Goal: Task Accomplishment & Management: Use online tool/utility

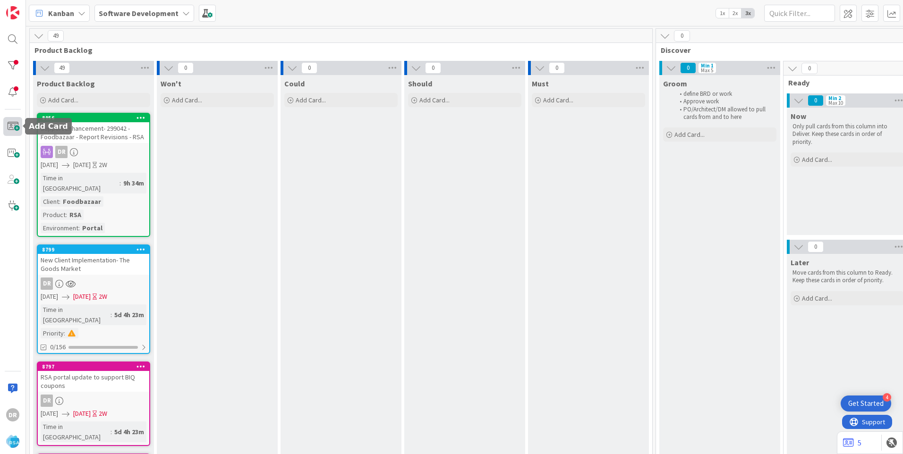
click at [16, 128] on span at bounding box center [12, 126] width 19 height 19
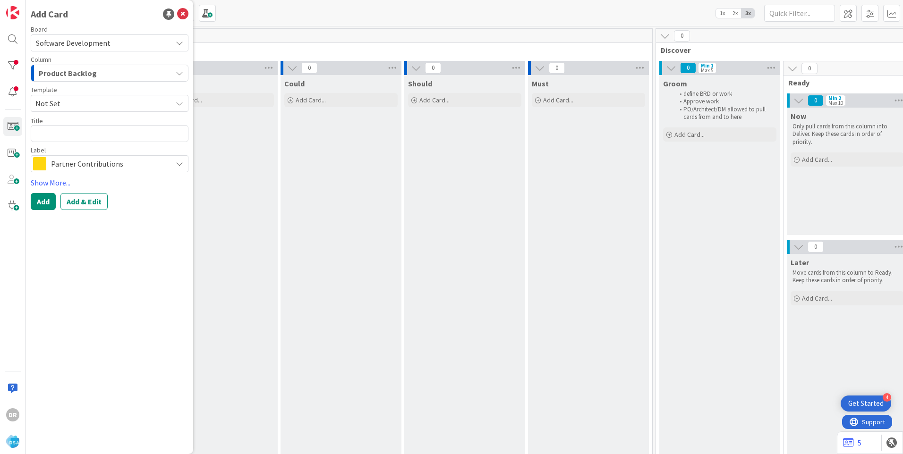
click at [64, 74] on span "Product Backlog" at bounding box center [68, 73] width 58 height 12
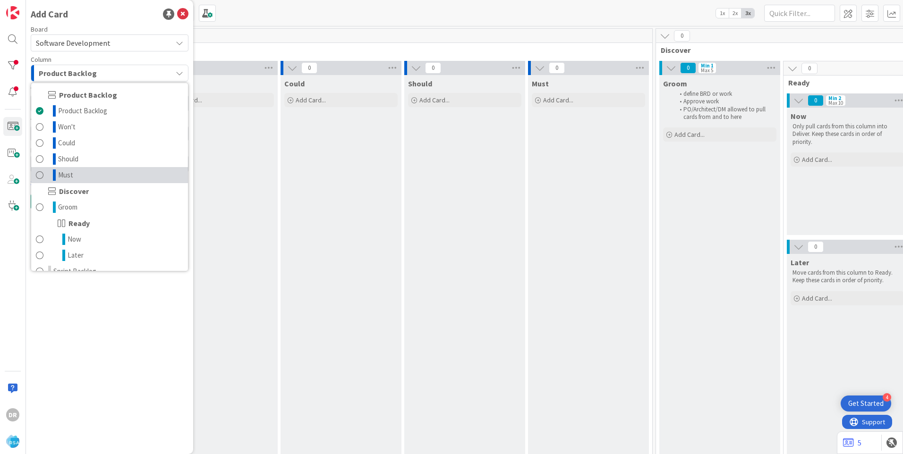
scroll to position [94, 0]
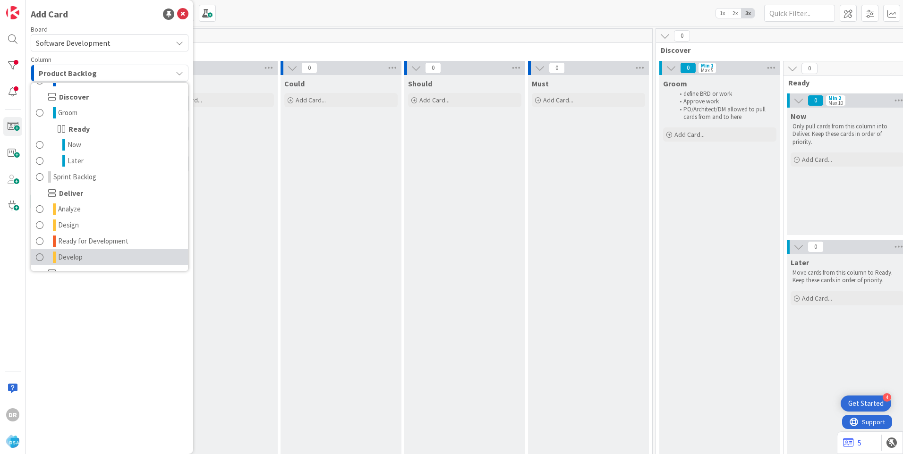
click at [68, 256] on span "Develop" at bounding box center [70, 257] width 25 height 11
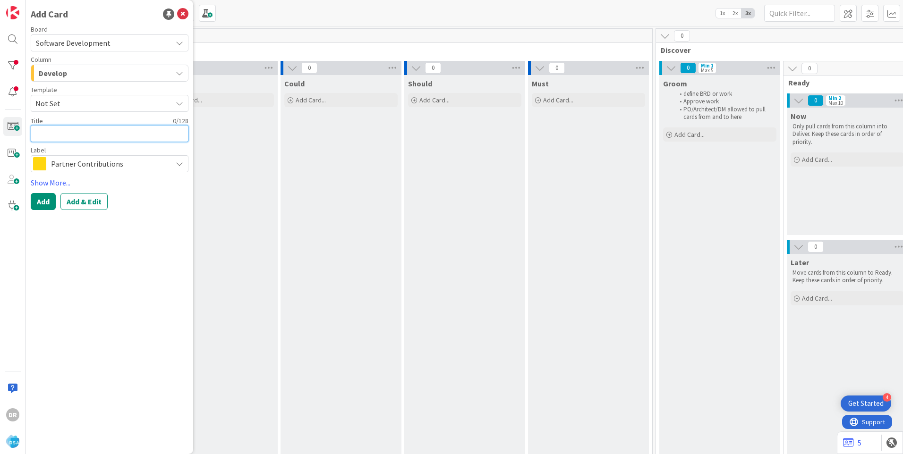
click at [60, 131] on textarea at bounding box center [110, 133] width 158 height 17
type textarea "x"
type textarea "R"
type textarea "x"
type textarea "RO"
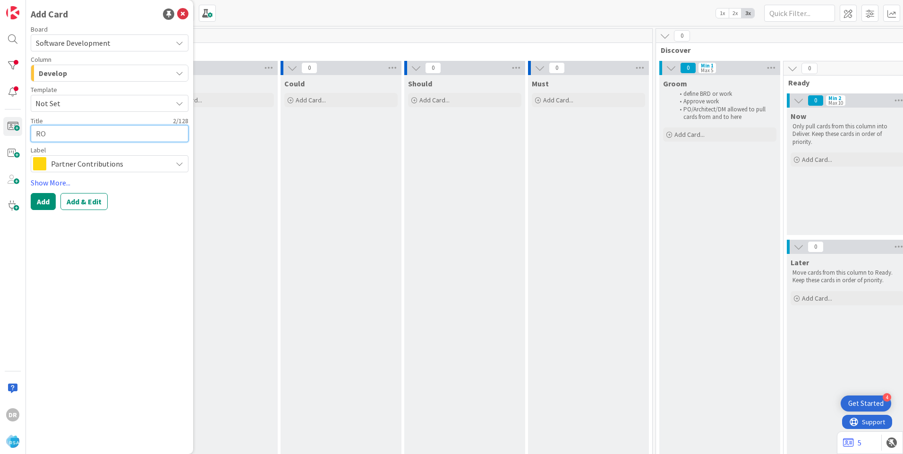
type textarea "x"
type textarea "ROR"
type textarea "x"
type textarea "RORC"
type textarea "x"
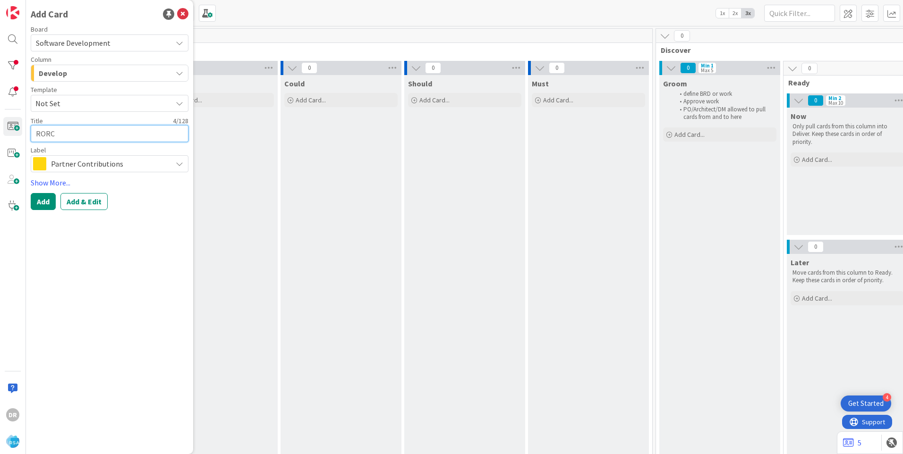
type textarea "RORC-"
paste textarea "[PERSON_NAME] Market and Super 1 Foods [PERSON_NAME] Rewards"
type textarea "x"
type textarea "RORC-[PERSON_NAME] Market and Super 1 Foods [PERSON_NAME] Rewards"
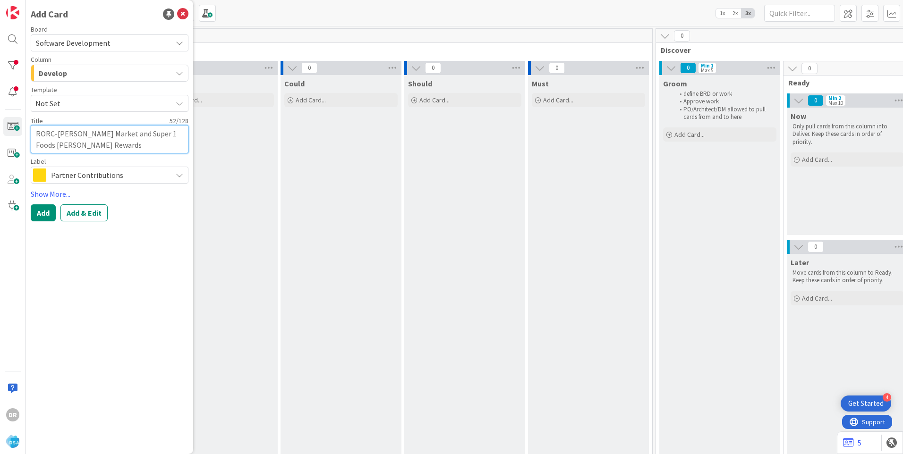
type textarea "x"
type textarea "RORC-[PERSON_NAME] Market and Super 1 Foods [PERSON_NAME] Reward"
type textarea "x"
type textarea "RORC-[PERSON_NAME] Market and Super 1 Foods [PERSON_NAME]"
type textarea "x"
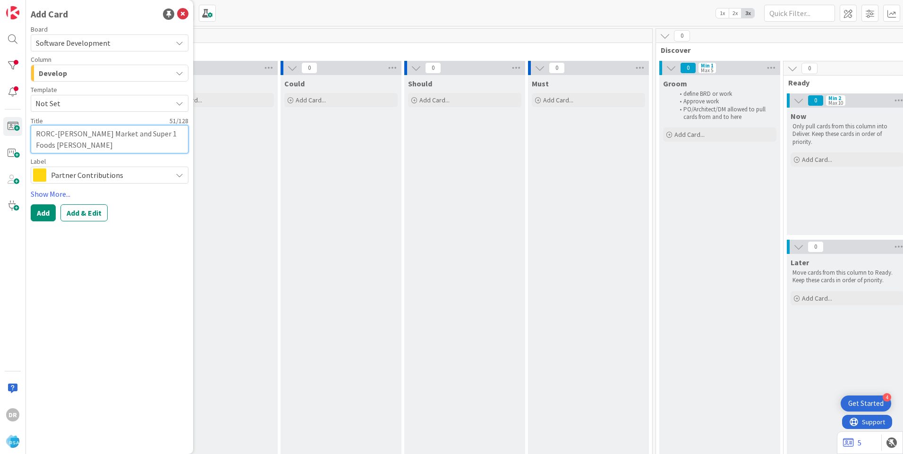
type textarea "RORC-[PERSON_NAME] Market and Super 1 Foods [PERSON_NAME]"
type textarea "x"
type textarea "RORC-[PERSON_NAME] Market and Super 1 Foods [PERSON_NAME] [PERSON_NAME]"
type textarea "x"
type textarea "RORC-[PERSON_NAME] Market and Super 1 Foods [PERSON_NAME] Re"
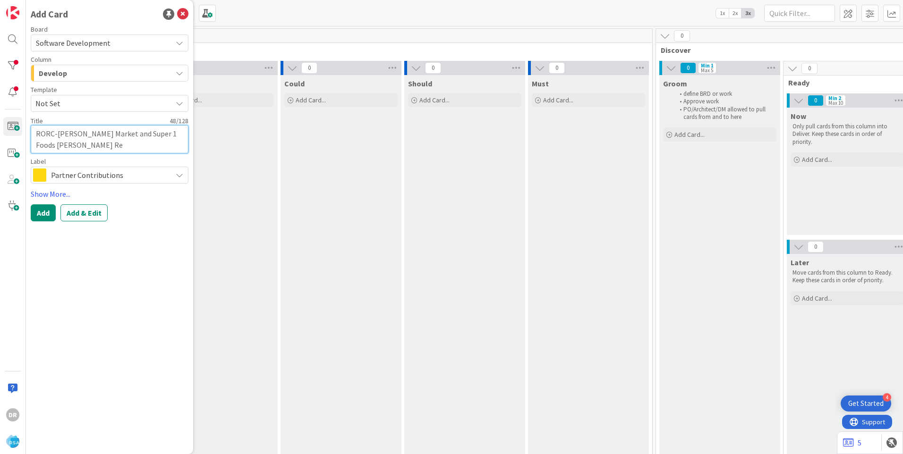
type textarea "x"
type textarea "RORC-[PERSON_NAME] Market and Super 1 Foods [PERSON_NAME] R"
type textarea "x"
type textarea "RORC-[PERSON_NAME] Market and Super 1 Foods [PERSON_NAME]"
type textarea "x"
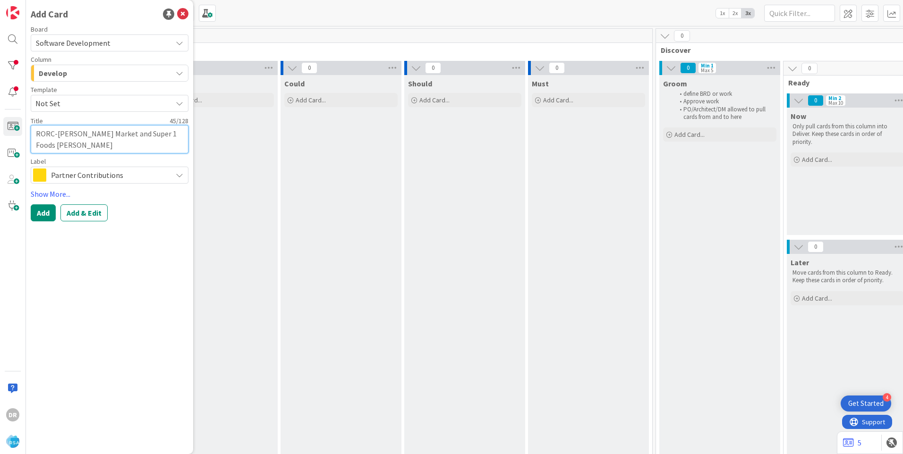
type textarea "RORCMoody's Market and Super 1 Foods [PERSON_NAME]"
type textarea "x"
type textarea "RORMoody's Market and Super 1 Foods [PERSON_NAME]"
type textarea "x"
type textarea "ROMoody's Market and Super 1 Foods [PERSON_NAME]"
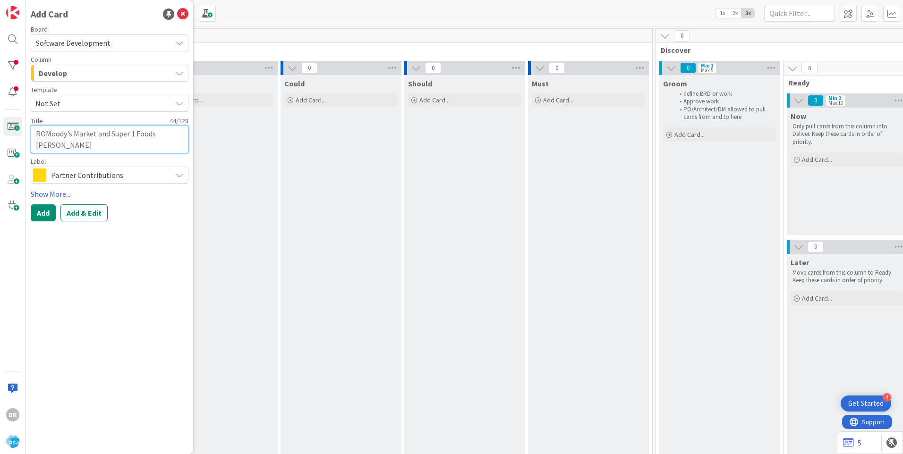
type textarea "x"
type textarea "RMoody's Market and Super 1 Foods [PERSON_NAME]"
type textarea "x"
type textarea "[PERSON_NAME] Market and Super 1 Foods [PERSON_NAME]"
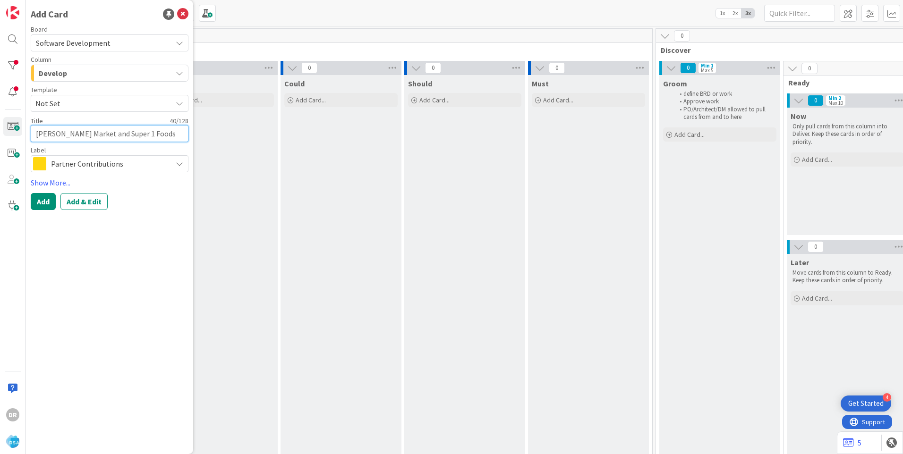
type textarea "x"
type textarea "[PERSON_NAME] Market and Super 1 Foods [PERSON_NAME] i"
type textarea "x"
type textarea "[PERSON_NAME] Market and Super 1 Foods [PERSON_NAME] in"
type textarea "x"
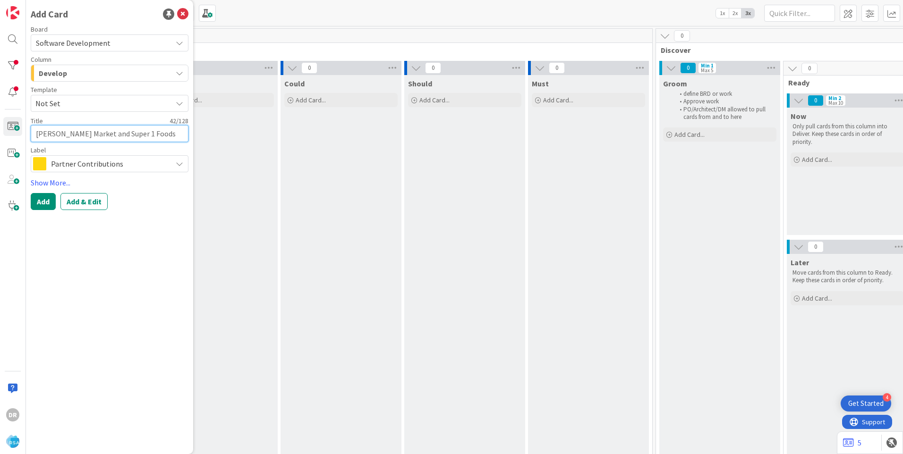
type textarea "[PERSON_NAME] Market and Super 1 Foods [PERSON_NAME] ins"
type textarea "x"
type textarea "[PERSON_NAME] Market and Super 1 Foods [PERSON_NAME] inst"
type textarea "x"
type textarea "[PERSON_NAME] Market and Super 1 Foods [PERSON_NAME] insta"
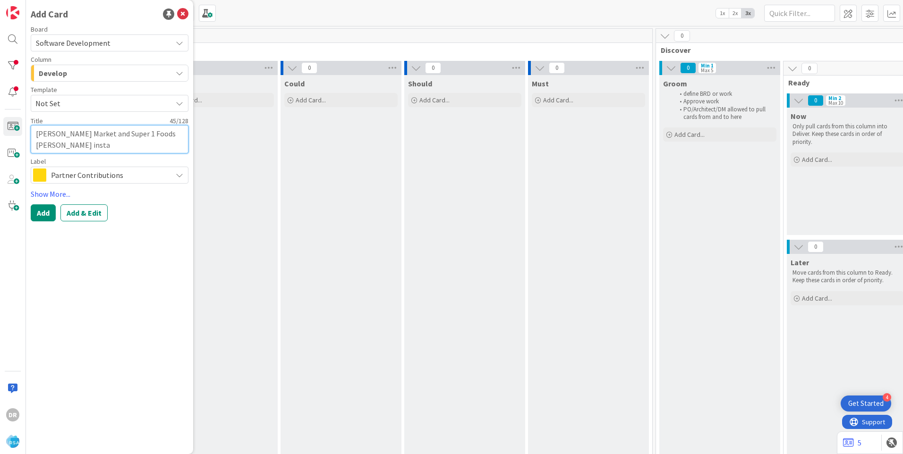
type textarea "x"
type textarea "[PERSON_NAME] Market and Super 1 Foods [PERSON_NAME] instal"
type textarea "x"
type textarea "[PERSON_NAME] Market and Super 1 Foods [PERSON_NAME] install"
type textarea "x"
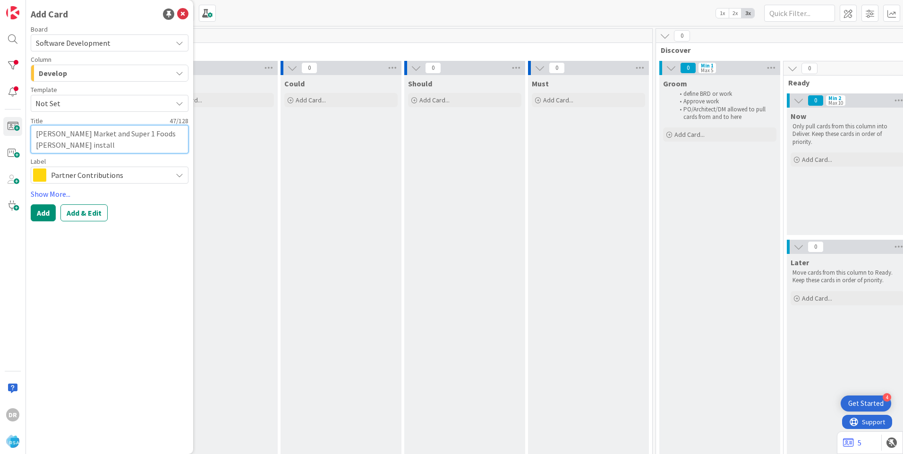
type textarea "[PERSON_NAME] Market and Super 1 Foods [PERSON_NAME] installa"
type textarea "x"
type textarea "[PERSON_NAME] Market and Super 1 Foods [PERSON_NAME] installat"
type textarea "x"
type textarea "[PERSON_NAME] Market and Super 1 Foods [PERSON_NAME] installati"
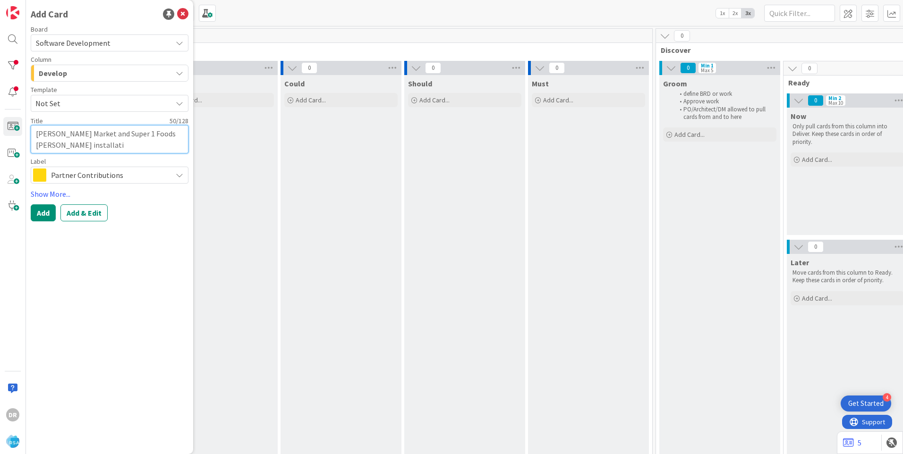
type textarea "x"
type textarea "[PERSON_NAME] Market and Super 1 Foods [PERSON_NAME] installatio"
type textarea "x"
type textarea "[PERSON_NAME] Market and Super 1 Foods [PERSON_NAME] installation"
type textarea "x"
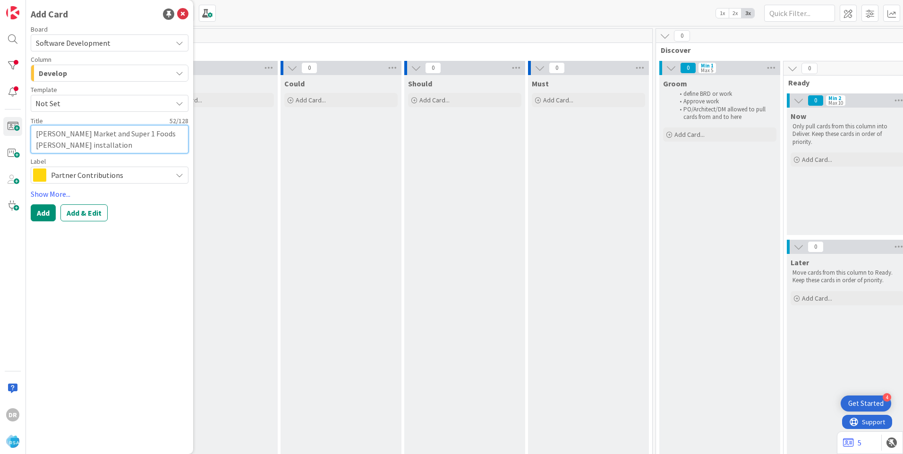
type textarea "[PERSON_NAME] Market and Super 1 Foods [PERSON_NAME] installation"
type textarea "x"
type textarea "[PERSON_NAME] Market and Super 1 Foods [PERSON_NAME] installation p"
type textarea "x"
type textarea "[PERSON_NAME] Market and Super 1 Foods [PERSON_NAME] installation pa"
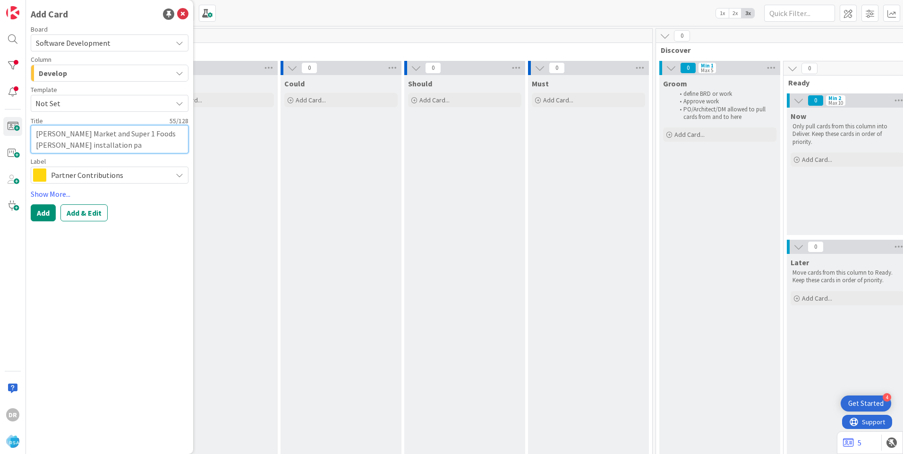
type textarea "x"
type textarea "[PERSON_NAME] Market and Super 1 Foods [PERSON_NAME] installation pac"
type textarea "x"
type textarea "[PERSON_NAME] Market and Super 1 Foods [PERSON_NAME] installation pack"
type textarea "x"
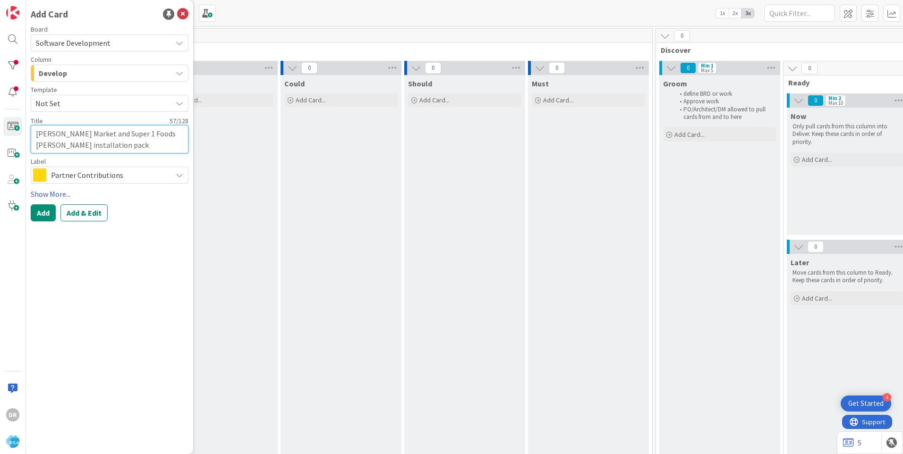
type textarea "[PERSON_NAME] Market and Super 1 Foods [PERSON_NAME] installation packa"
type textarea "x"
type textarea "[PERSON_NAME] Market and Super 1 Foods [PERSON_NAME] installation packag"
type textarea "x"
type textarea "[PERSON_NAME] Market and Super 1 Foods [PERSON_NAME] installation package"
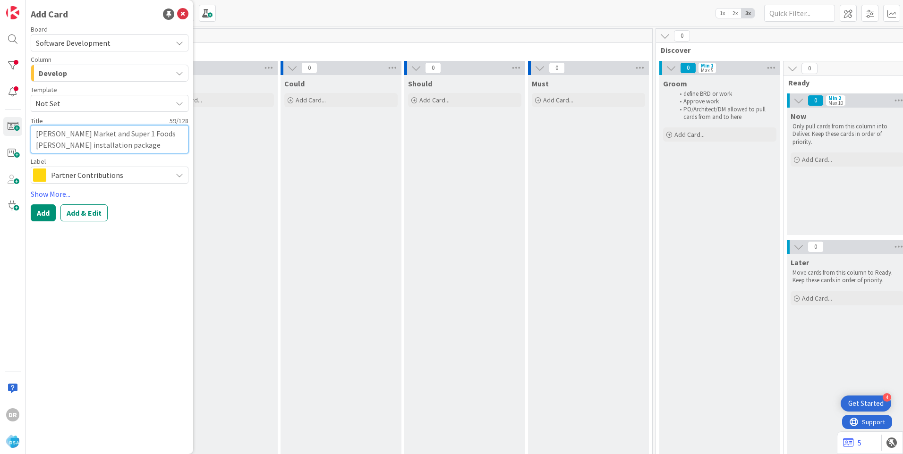
type textarea "x"
type textarea "[PERSON_NAME] Market and Super 1 Foods [PERSON_NAME] installation package"
type textarea "x"
type textarea "[PERSON_NAME] Market and Super 1 Foods [PERSON_NAME] installation package p"
type textarea "x"
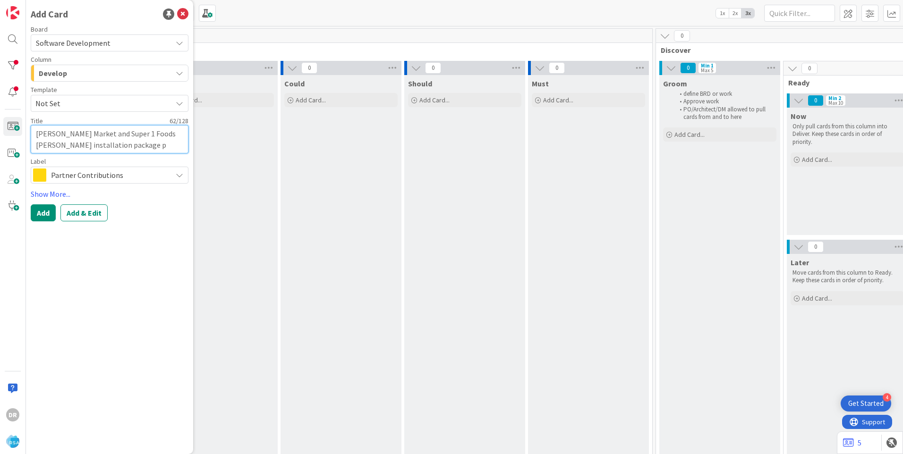
type textarea "[PERSON_NAME] Market and Super 1 Foods [PERSON_NAME] installation package pr"
type textarea "x"
type textarea "[PERSON_NAME] Market and Super 1 Foods [PERSON_NAME] installation package prp"
type textarea "x"
type textarea "[PERSON_NAME] Market and Super 1 Foods [PERSON_NAME] installation package prpa"
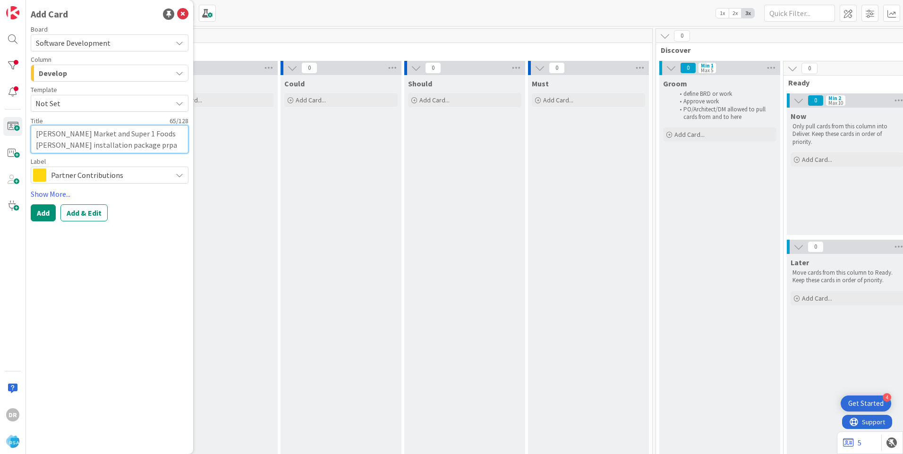
type textarea "x"
type textarea "[PERSON_NAME] Market and Super 1 Foods [PERSON_NAME] installation package prp"
type textarea "x"
type textarea "[PERSON_NAME] Market and Super 1 Foods [PERSON_NAME] installation package pr"
type textarea "x"
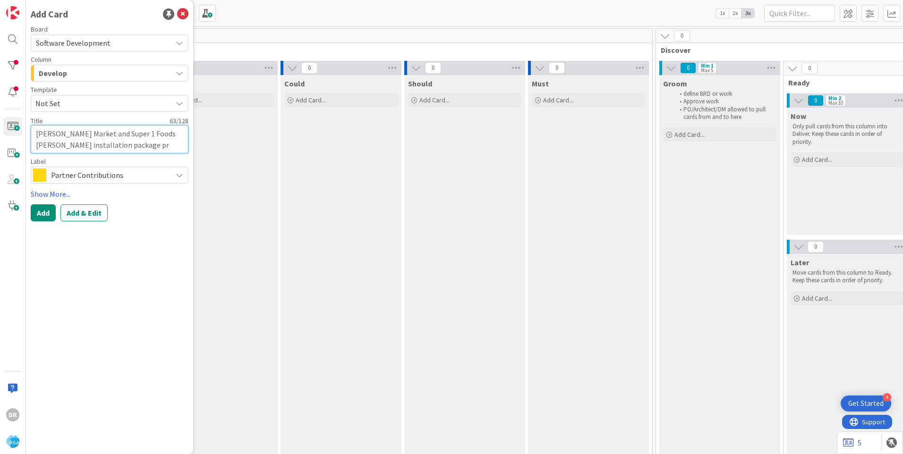
type textarea "[PERSON_NAME] Market and Super 1 Foods [PERSON_NAME] installation package pre"
type textarea "x"
type textarea "[PERSON_NAME] Market and Super 1 Foods [PERSON_NAME] installation package prep"
type textarea "x"
type textarea "[PERSON_NAME] Market and Super 1 Foods [PERSON_NAME] installation package prepa"
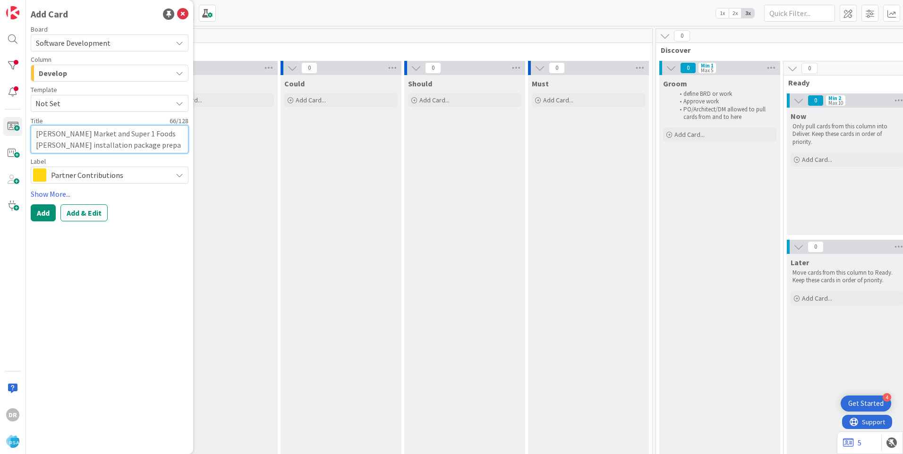
type textarea "x"
type textarea "[PERSON_NAME] Market and Super 1 Foods [PERSON_NAME] installation package prepar"
type textarea "x"
type textarea "[PERSON_NAME] Market and Super 1 Foods [PERSON_NAME] installation package prepa…"
type textarea "x"
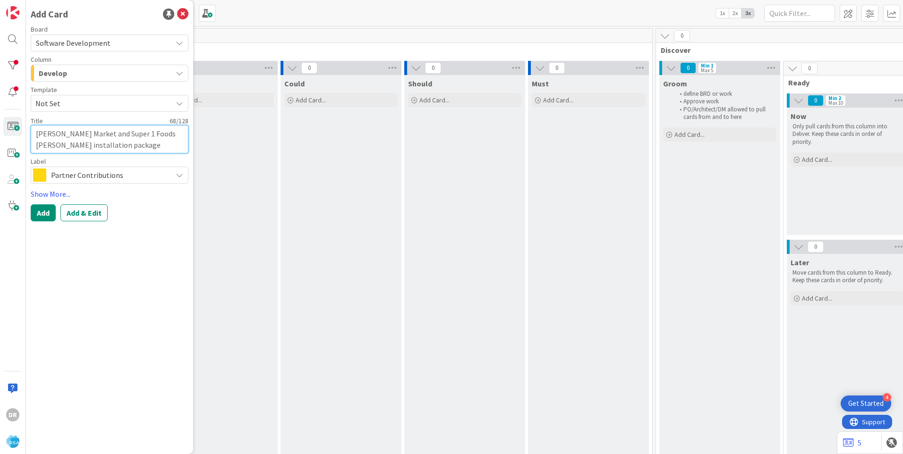
type textarea "[PERSON_NAME] Market and Super 1 Foods [PERSON_NAME] installation package prepa…"
type textarea "x"
type textarea "[PERSON_NAME] Market and Super 1 Foods [PERSON_NAME] installation package prepa…"
type textarea "x"
type textarea "[PERSON_NAME] Market and Super 1 Foods [PERSON_NAME] installation package prepa…"
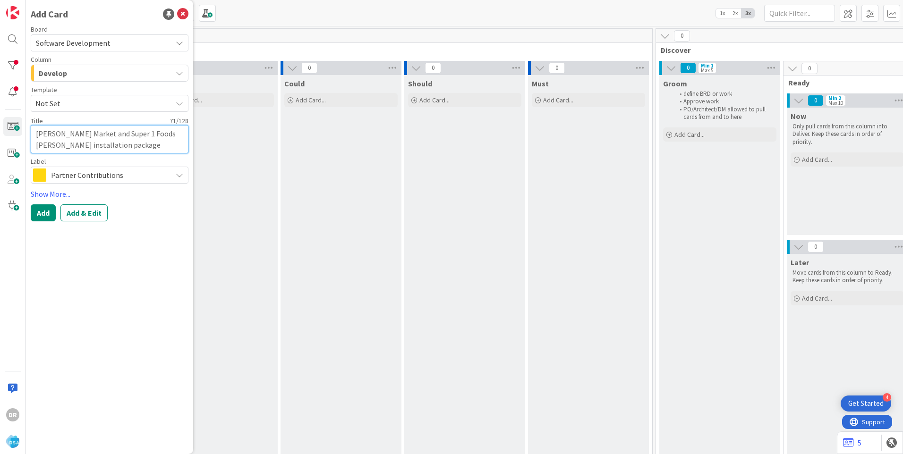
type textarea "x"
type textarea "[PERSON_NAME] Market and Super 1 Foods [PERSON_NAME] installation package prepa…"
type textarea "x"
type textarea "[PERSON_NAME] Market and Super 1 Foods [PERSON_NAME] installation package prepa…"
type textarea "x"
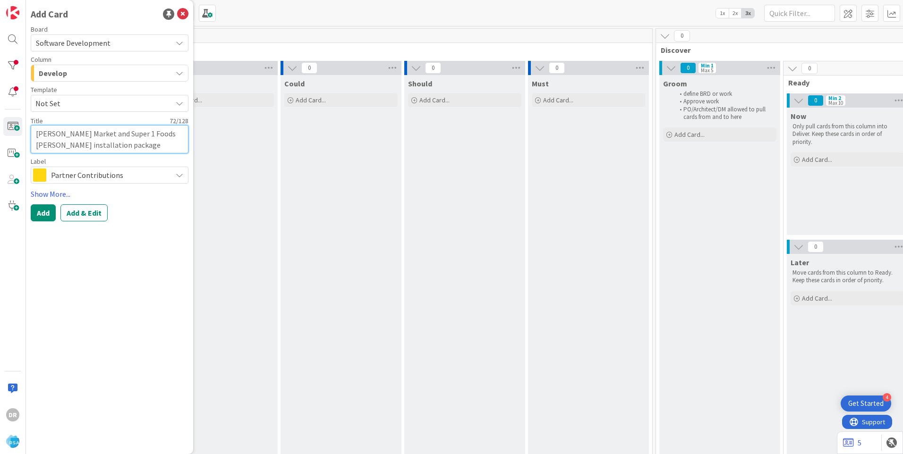
type textarea "[PERSON_NAME] Market and Super 1 Foods [PERSON_NAME] installation package prepa…"
click at [84, 175] on span "Partner Contributions" at bounding box center [109, 175] width 116 height 13
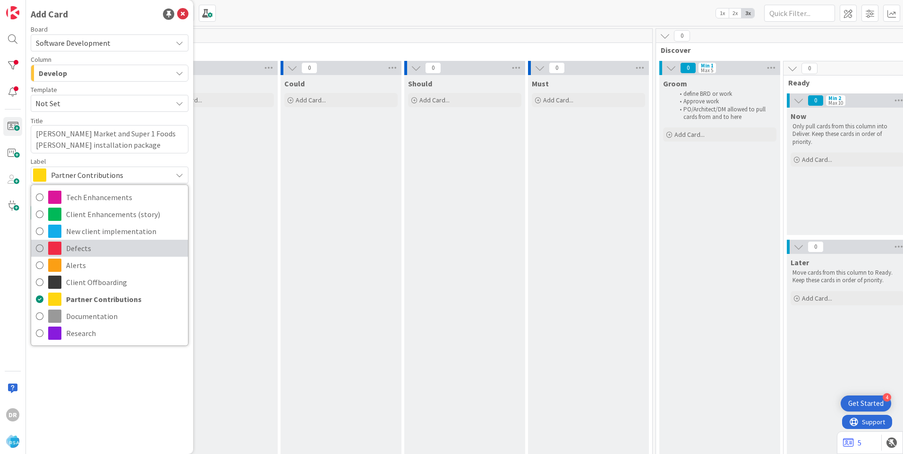
click at [42, 249] on icon at bounding box center [40, 248] width 8 height 14
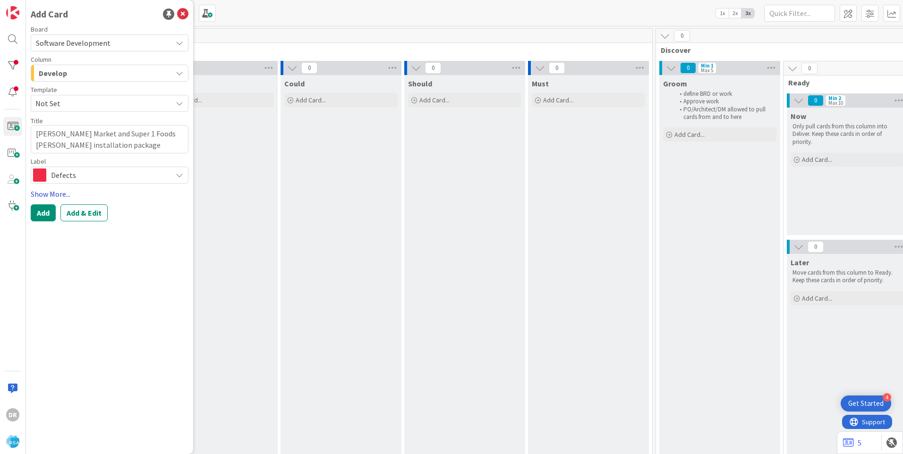
click at [43, 196] on link "Show More..." at bounding box center [110, 193] width 158 height 11
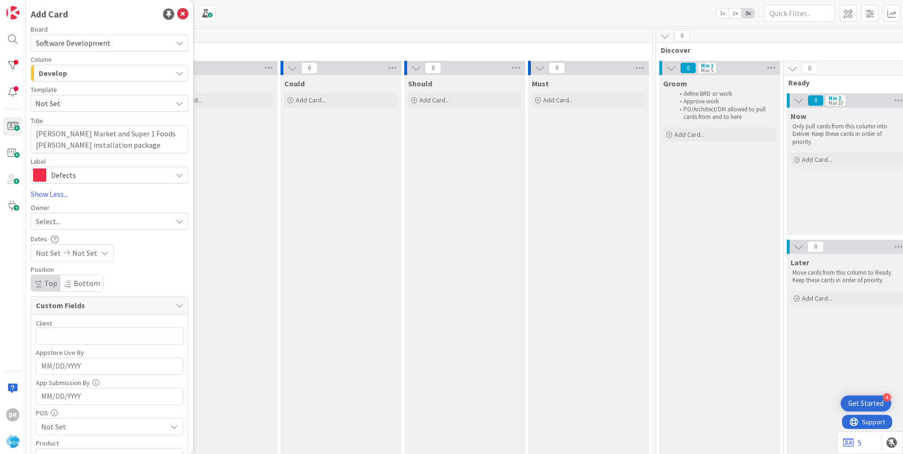
click at [60, 223] on span "Select..." at bounding box center [48, 221] width 25 height 11
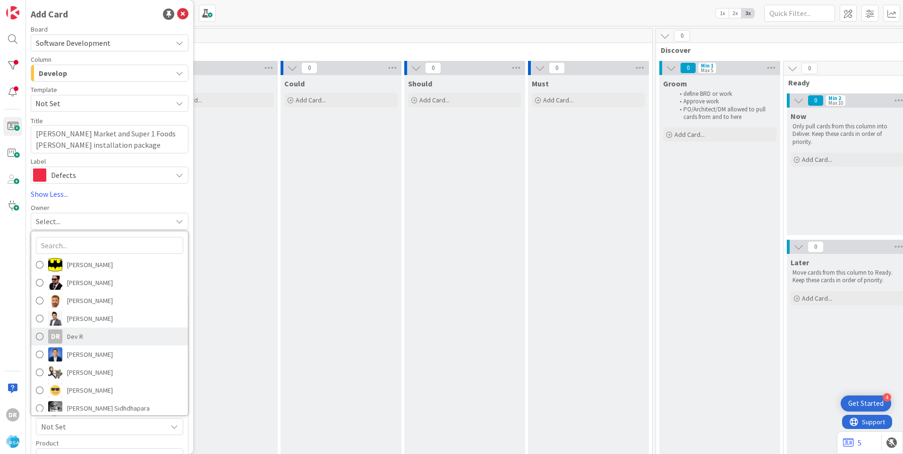
click at [39, 338] on span at bounding box center [40, 337] width 8 height 14
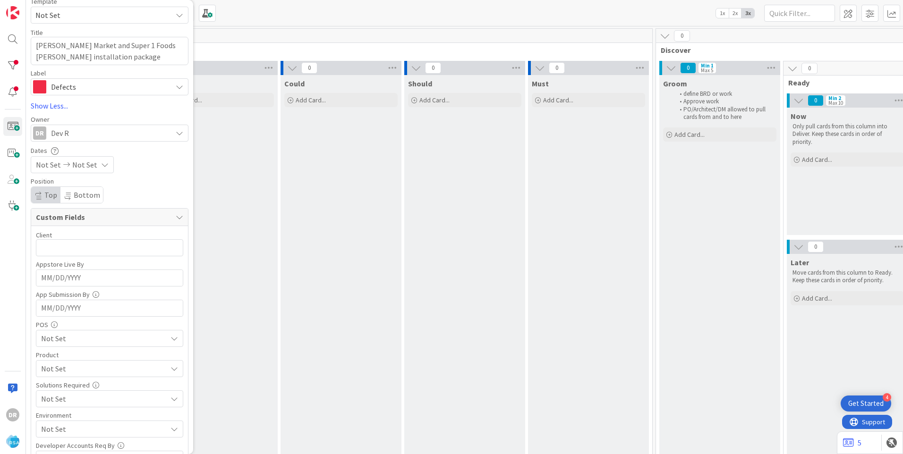
scroll to position [257, 0]
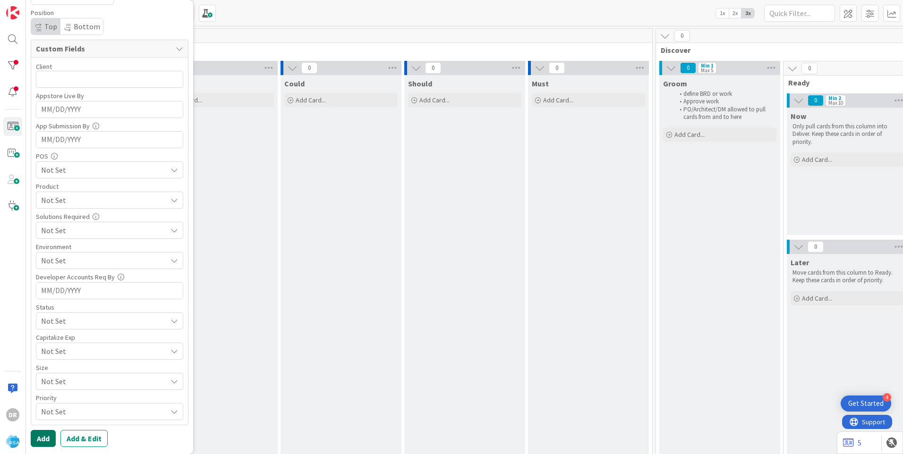
click at [45, 438] on button "Add" at bounding box center [43, 438] width 25 height 17
type textarea "x"
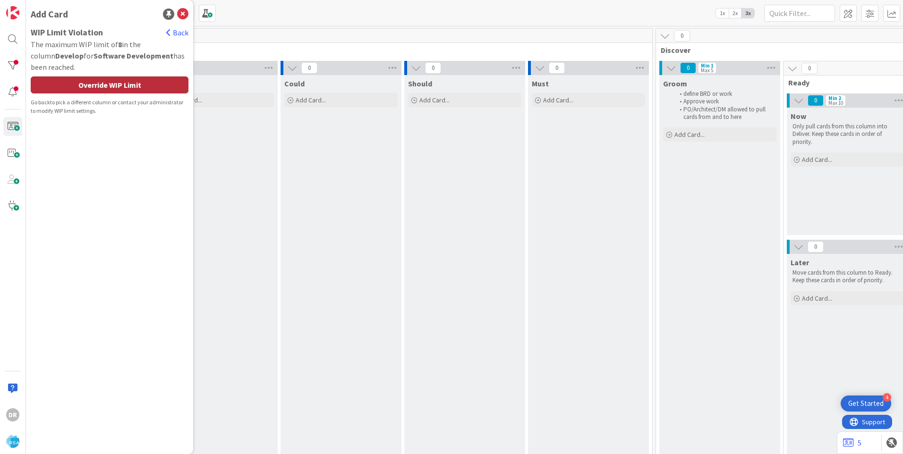
click at [133, 88] on div "Override WIP Limit" at bounding box center [110, 85] width 158 height 17
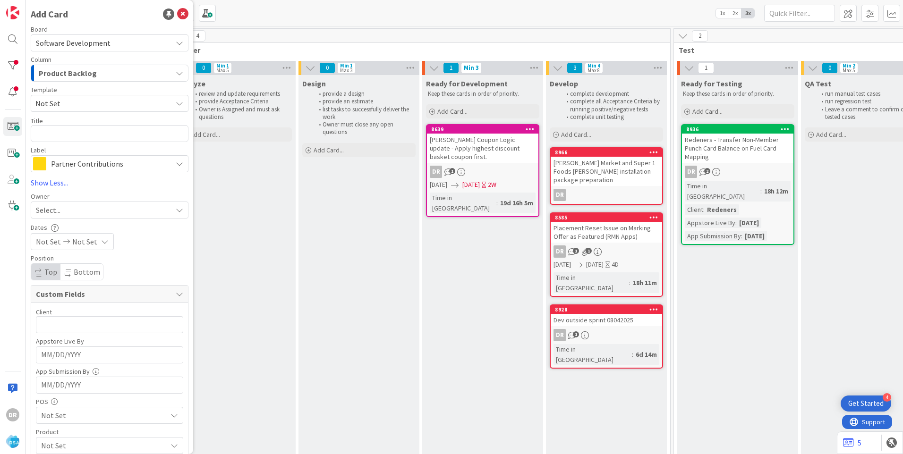
scroll to position [0, 898]
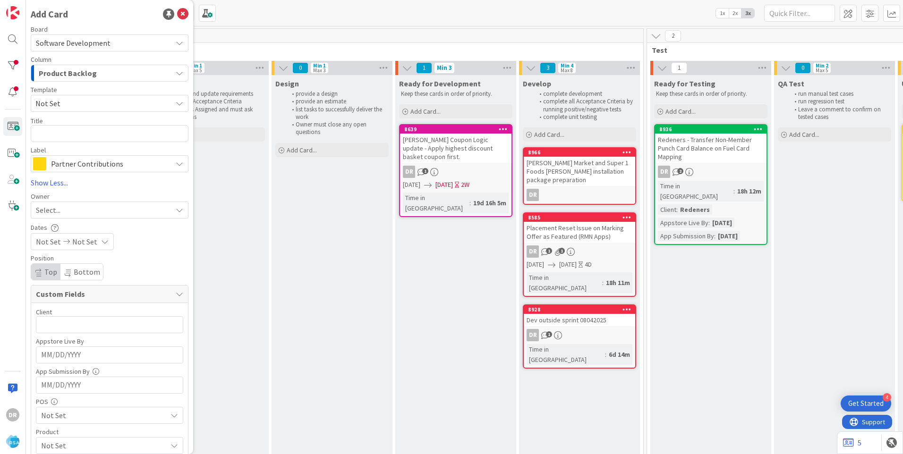
click at [577, 173] on div "[PERSON_NAME] Market and Super 1 Foods [PERSON_NAME] installation package prepa…" at bounding box center [579, 171] width 111 height 29
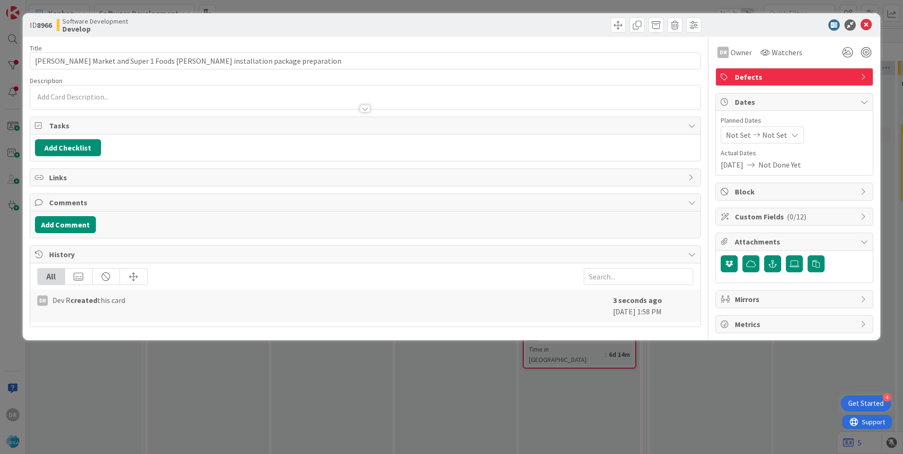
click at [97, 96] on p at bounding box center [365, 97] width 661 height 11
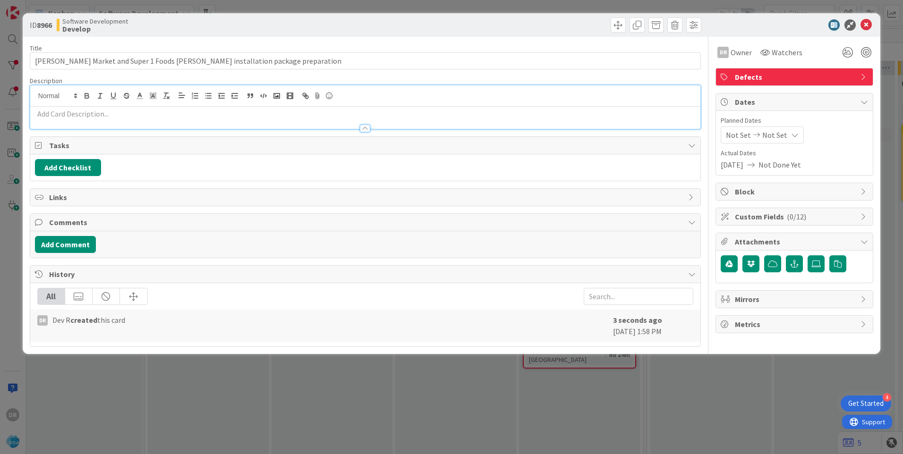
click at [73, 117] on p at bounding box center [365, 114] width 661 height 11
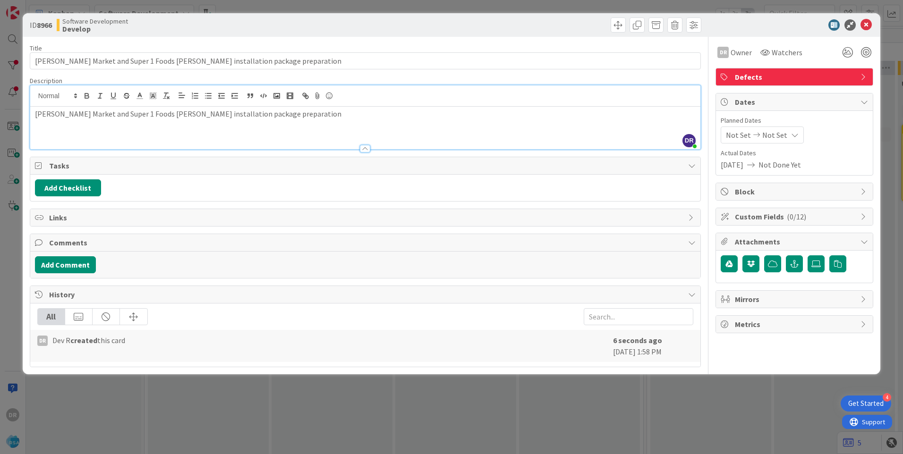
click at [281, 120] on div "[PERSON_NAME] Market and Super 1 Foods [PERSON_NAME] installation package prepa…" at bounding box center [365, 128] width 670 height 43
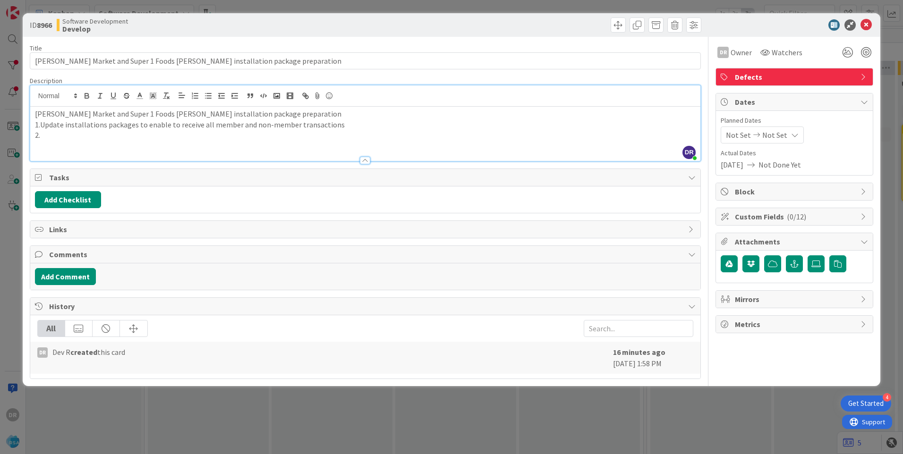
click at [69, 132] on p "2." at bounding box center [365, 135] width 661 height 11
drag, startPoint x: 142, startPoint y: 125, endPoint x: 41, endPoint y: 123, distance: 100.6
click at [41, 123] on p "1.Update installations packages to enable to receive all member and non-member …" at bounding box center [365, 125] width 661 height 11
click at [162, 134] on p "2.Update installation package code" at bounding box center [365, 135] width 661 height 11
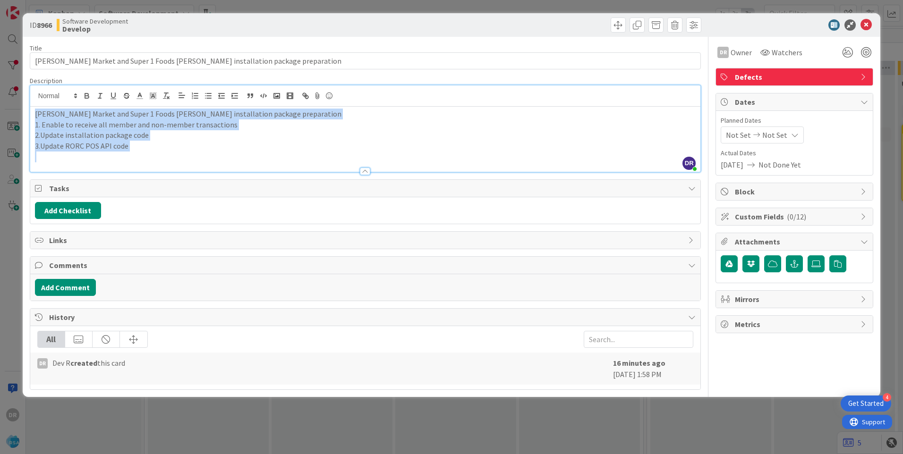
copy div "[PERSON_NAME] Market and Super 1 Foods [PERSON_NAME] installation package prepa…"
click at [70, 284] on button "Add Comment" at bounding box center [65, 287] width 61 height 17
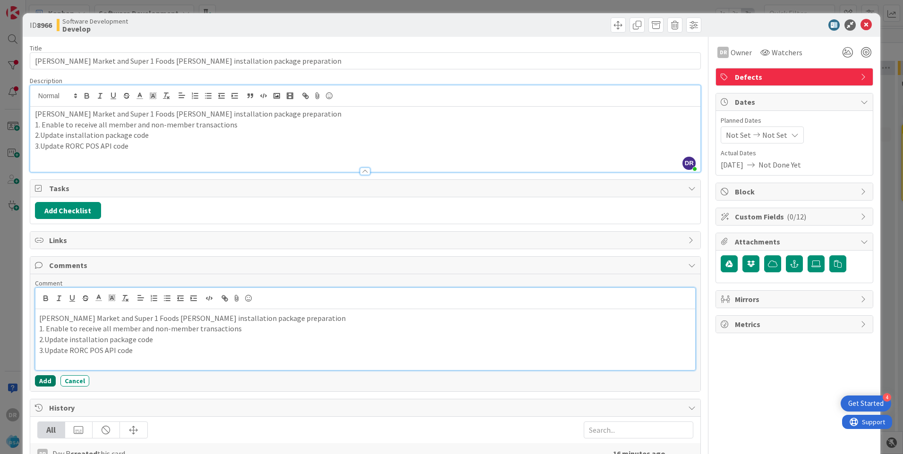
click at [44, 381] on button "Add" at bounding box center [45, 381] width 21 height 11
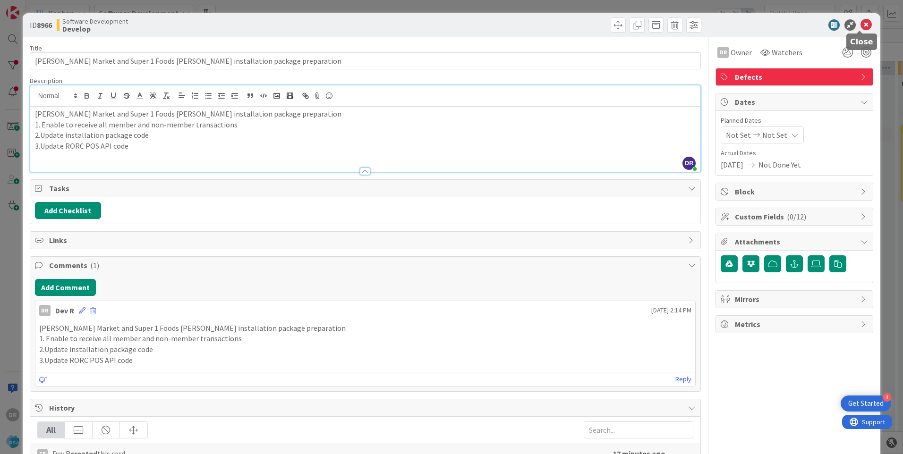
click at [862, 24] on icon at bounding box center [866, 24] width 11 height 11
